Goal: Task Accomplishment & Management: Complete application form

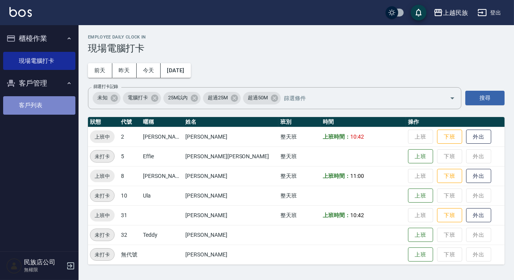
click at [48, 102] on link "客戶列表" at bounding box center [39, 105] width 72 height 18
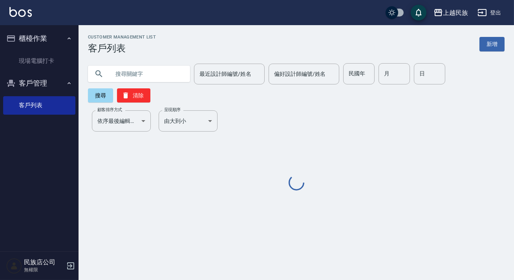
click at [168, 73] on input "text" at bounding box center [147, 73] width 74 height 21
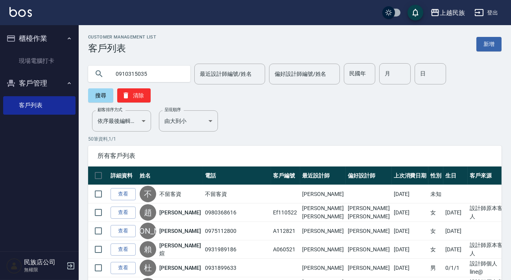
type input "0910315035"
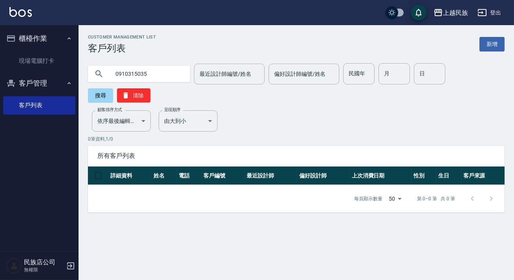
click at [156, 70] on input "0910315035" at bounding box center [147, 73] width 74 height 21
drag, startPoint x: 156, startPoint y: 72, endPoint x: 110, endPoint y: 73, distance: 46.0
click at [110, 73] on input "0910315035" at bounding box center [147, 73] width 74 height 21
click at [484, 46] on link "新增" at bounding box center [492, 44] width 25 height 15
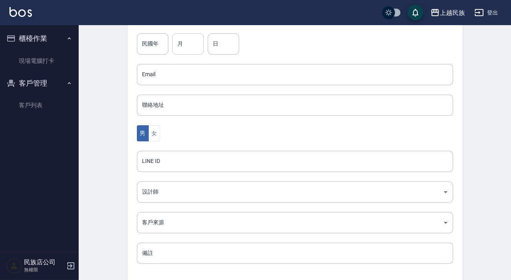
scroll to position [88, 0]
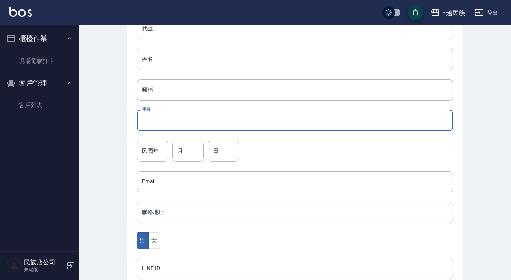
click at [168, 118] on input "手機" at bounding box center [295, 120] width 316 height 21
paste input "0910315035"
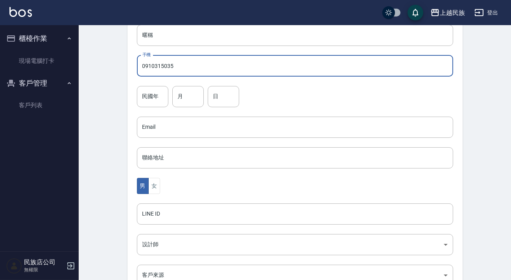
scroll to position [0, 0]
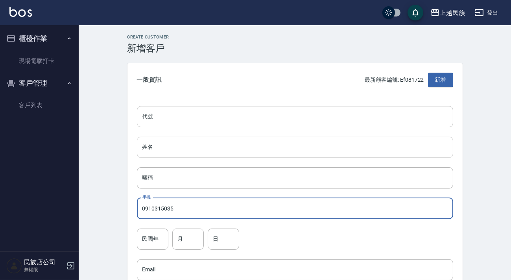
type input "0910315035"
click at [174, 151] on input "姓名" at bounding box center [295, 147] width 316 height 21
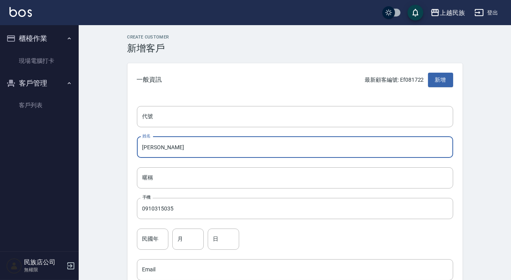
scroll to position [231, 0]
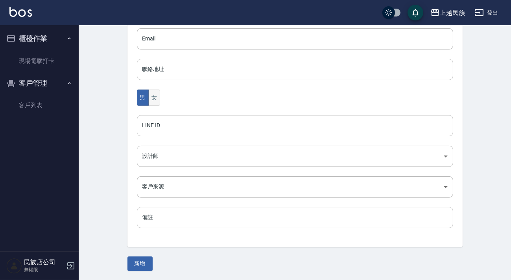
type input "[PERSON_NAME]"
click at [156, 98] on button "女" at bounding box center [154, 98] width 12 height 16
click at [140, 257] on button "新增" at bounding box center [139, 264] width 25 height 15
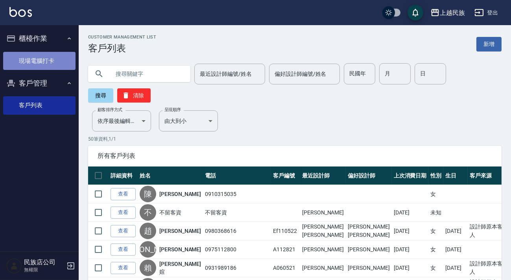
click at [51, 67] on link "現場電腦打卡" at bounding box center [39, 61] width 72 height 18
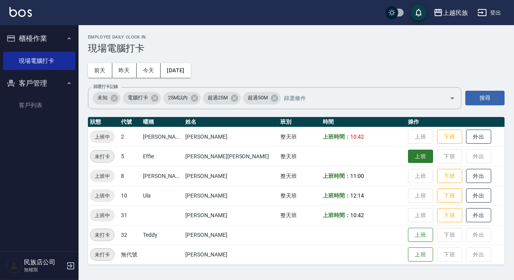
click at [408, 158] on button "上班" at bounding box center [420, 157] width 25 height 14
